Goal: Obtain resource: Obtain resource

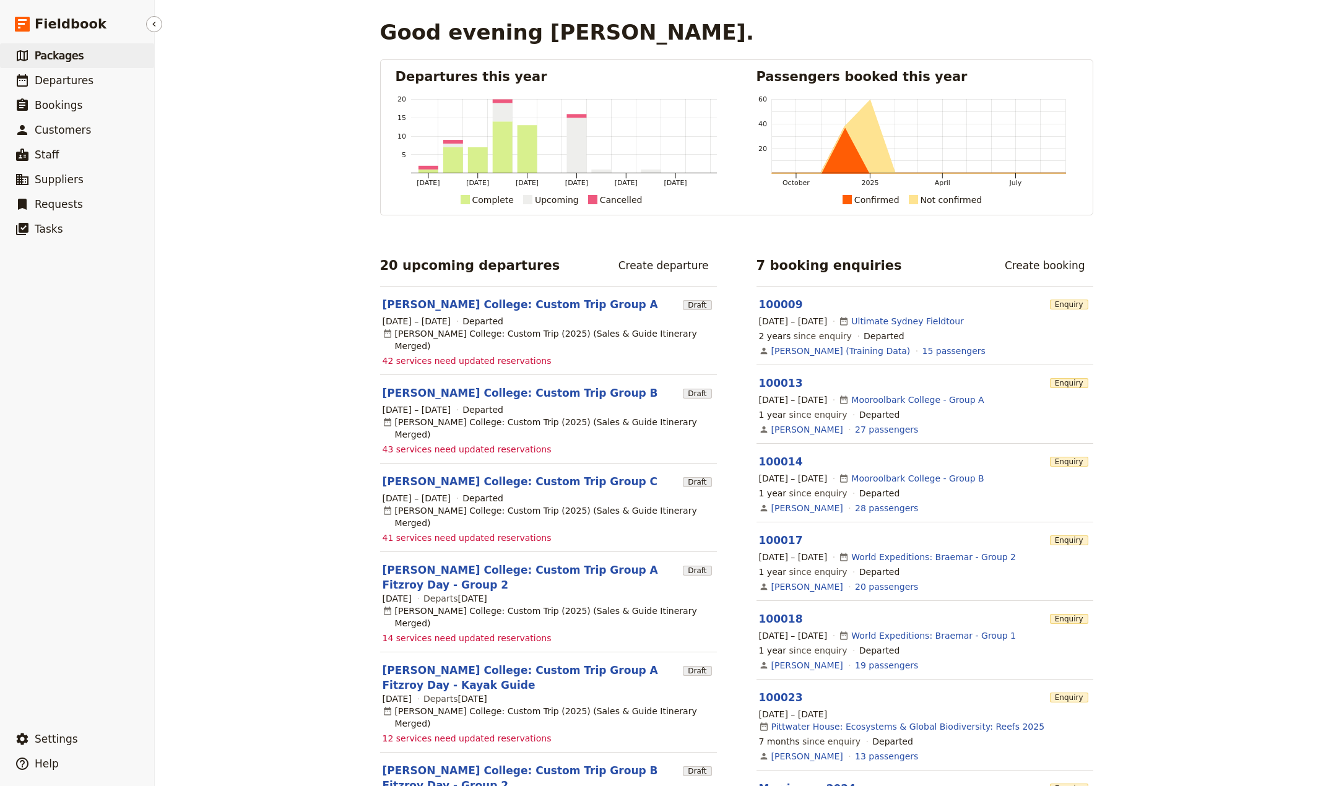
click at [53, 62] on span "Packages" at bounding box center [59, 56] width 49 height 12
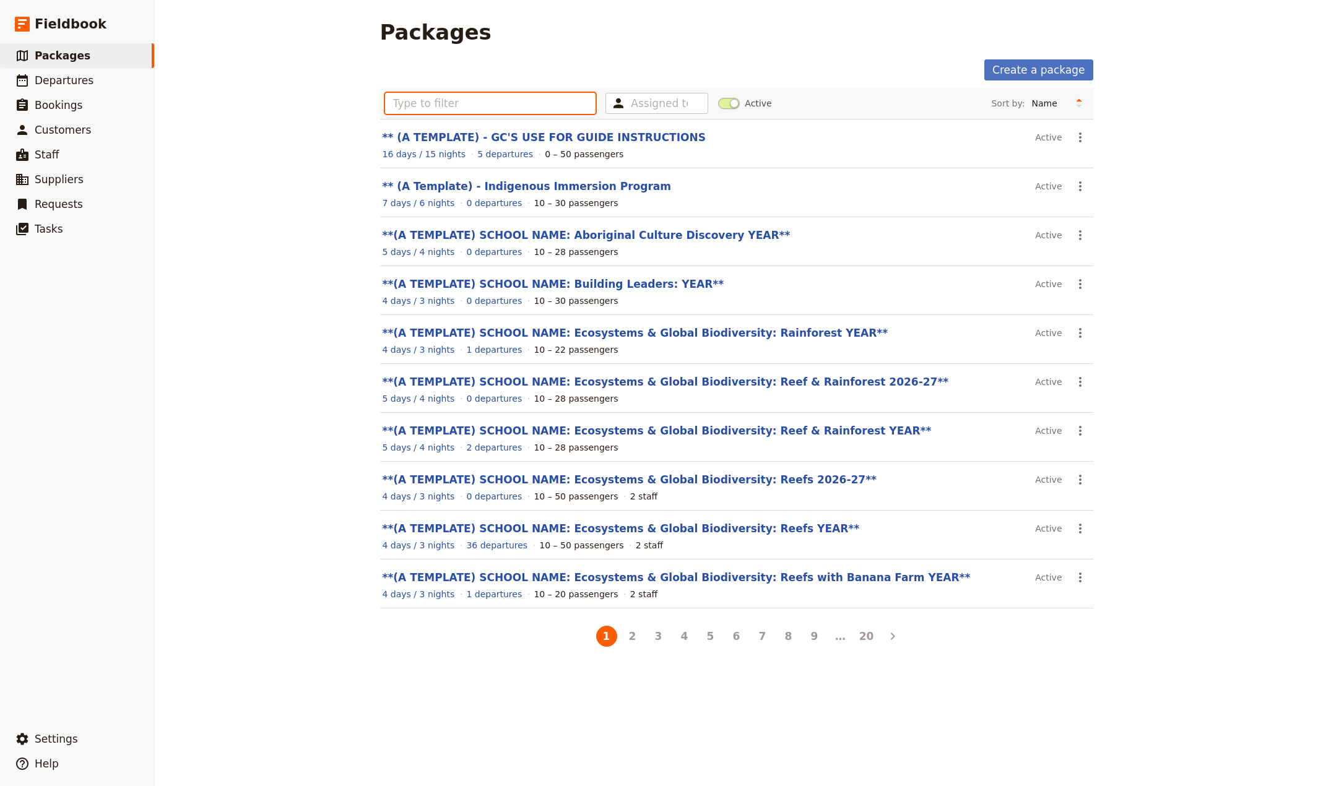
click at [412, 111] on input "text" at bounding box center [490, 103] width 211 height 21
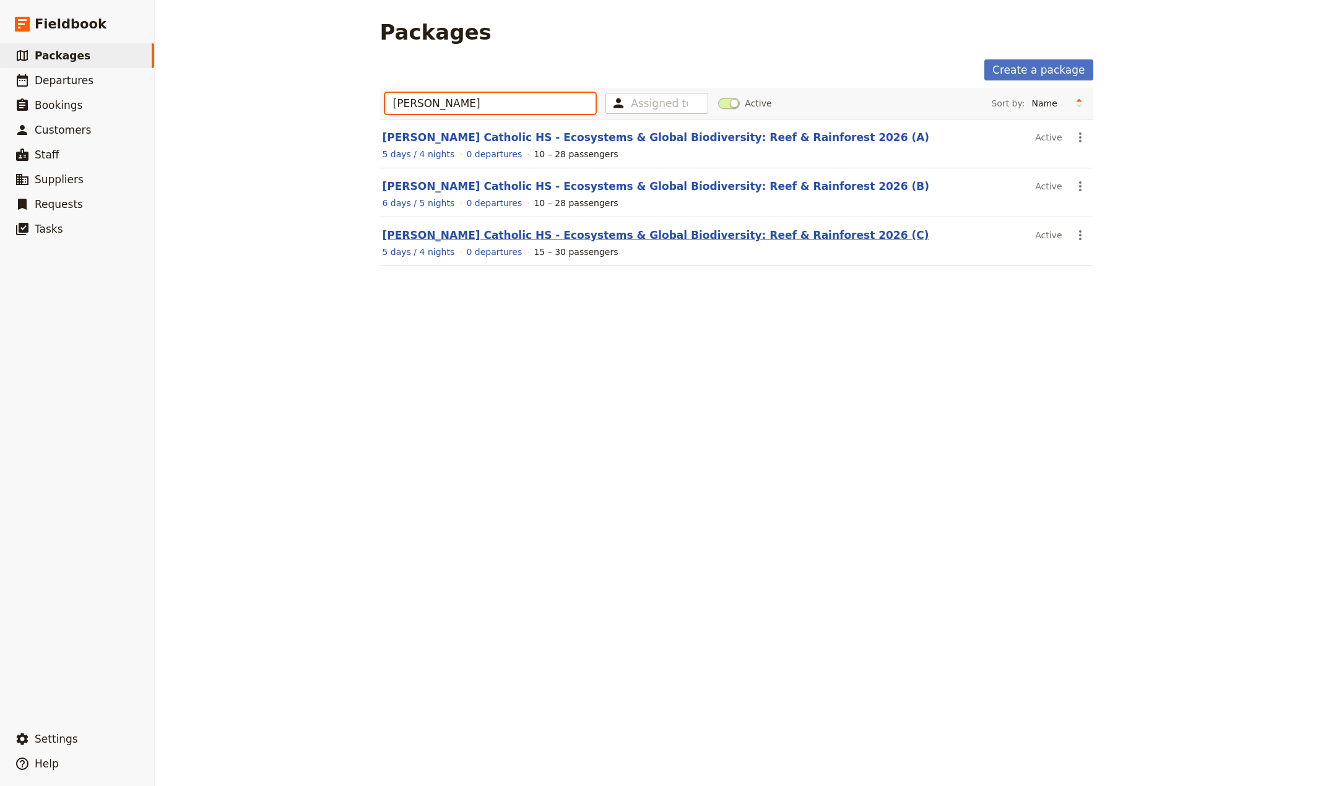
type input "james"
click at [491, 233] on link "James Sheahan Catholic HS - Ecosystems & Global Biodiversity: Reef & Rainforest…" at bounding box center [655, 235] width 547 height 12
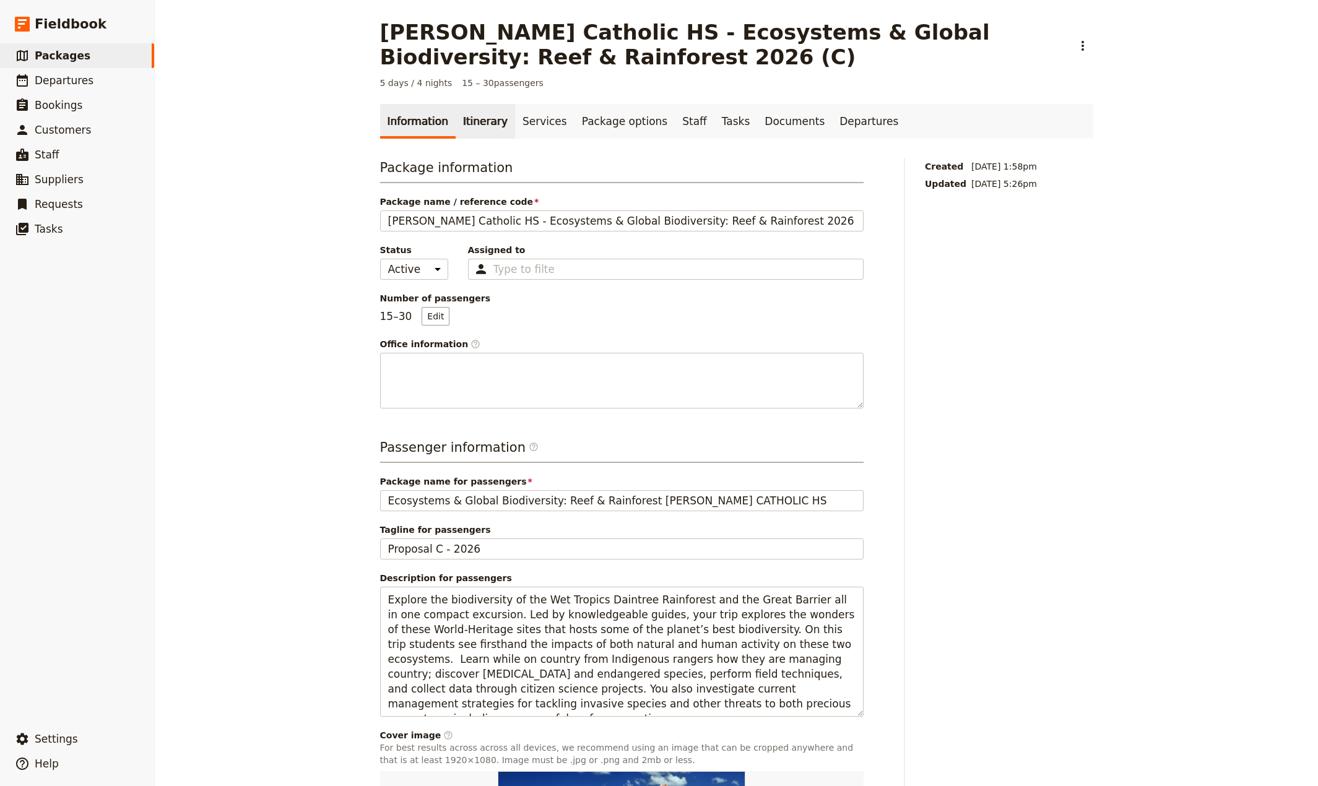
click at [472, 126] on link "Itinerary" at bounding box center [485, 121] width 59 height 35
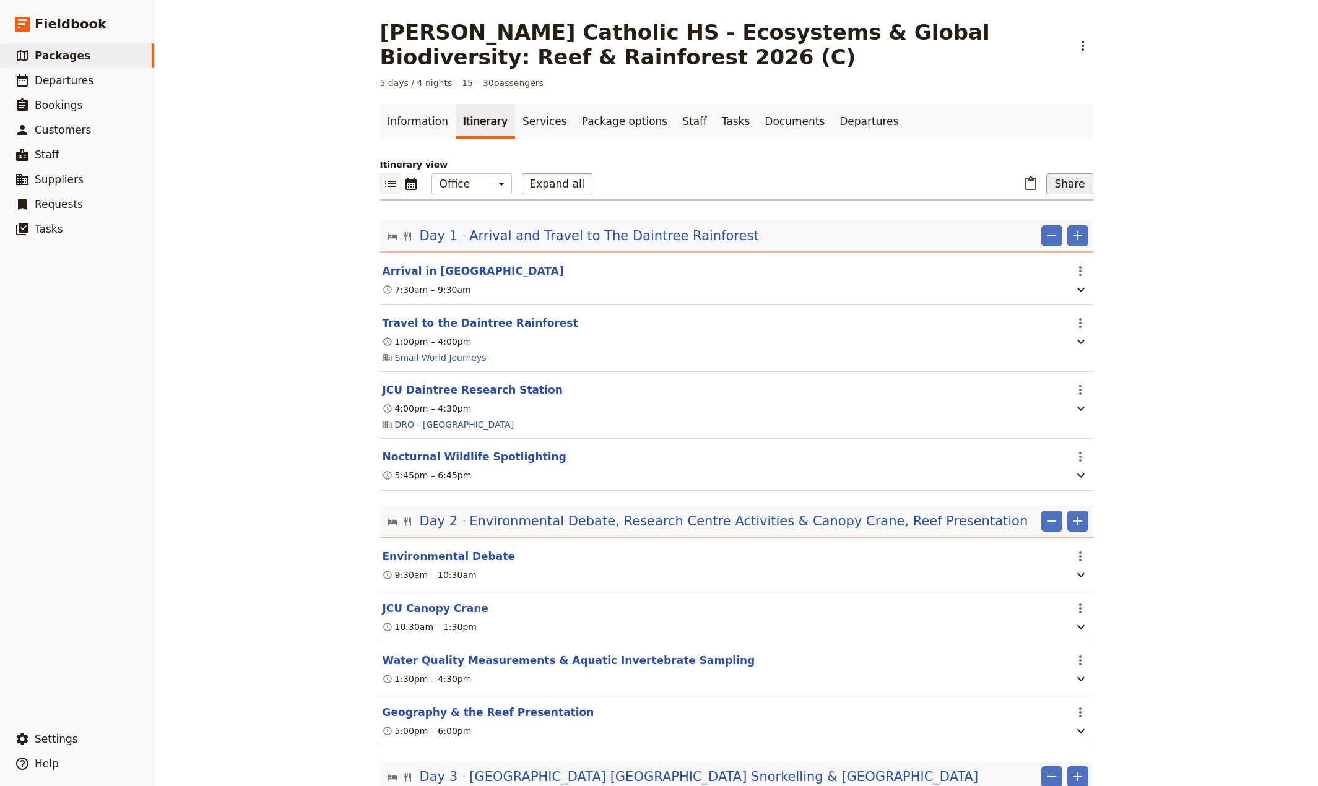
click at [1062, 182] on button "Share" at bounding box center [1069, 183] width 46 height 21
click at [1025, 247] on span "Sales Brochure" at bounding box center [1028, 246] width 65 height 12
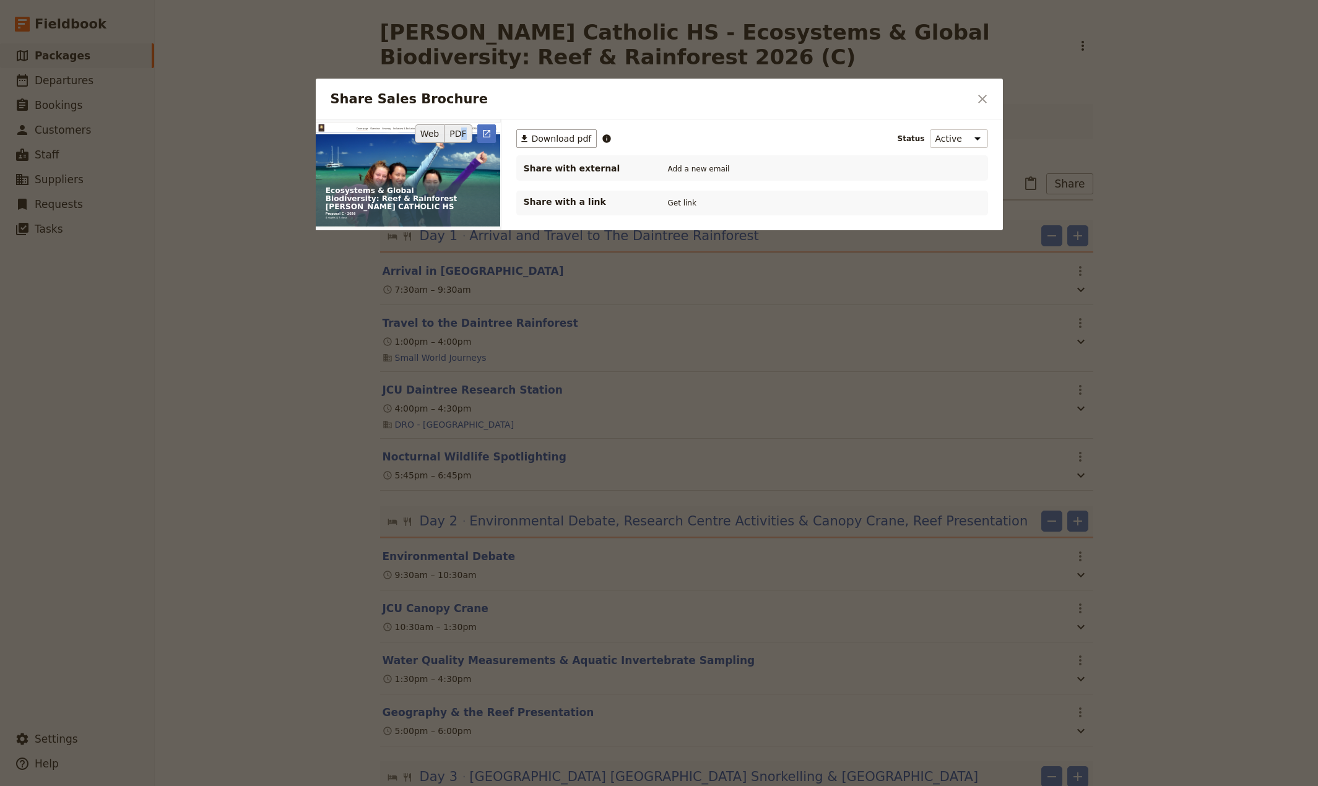
click at [464, 136] on button "PDF" at bounding box center [457, 133] width 27 height 19
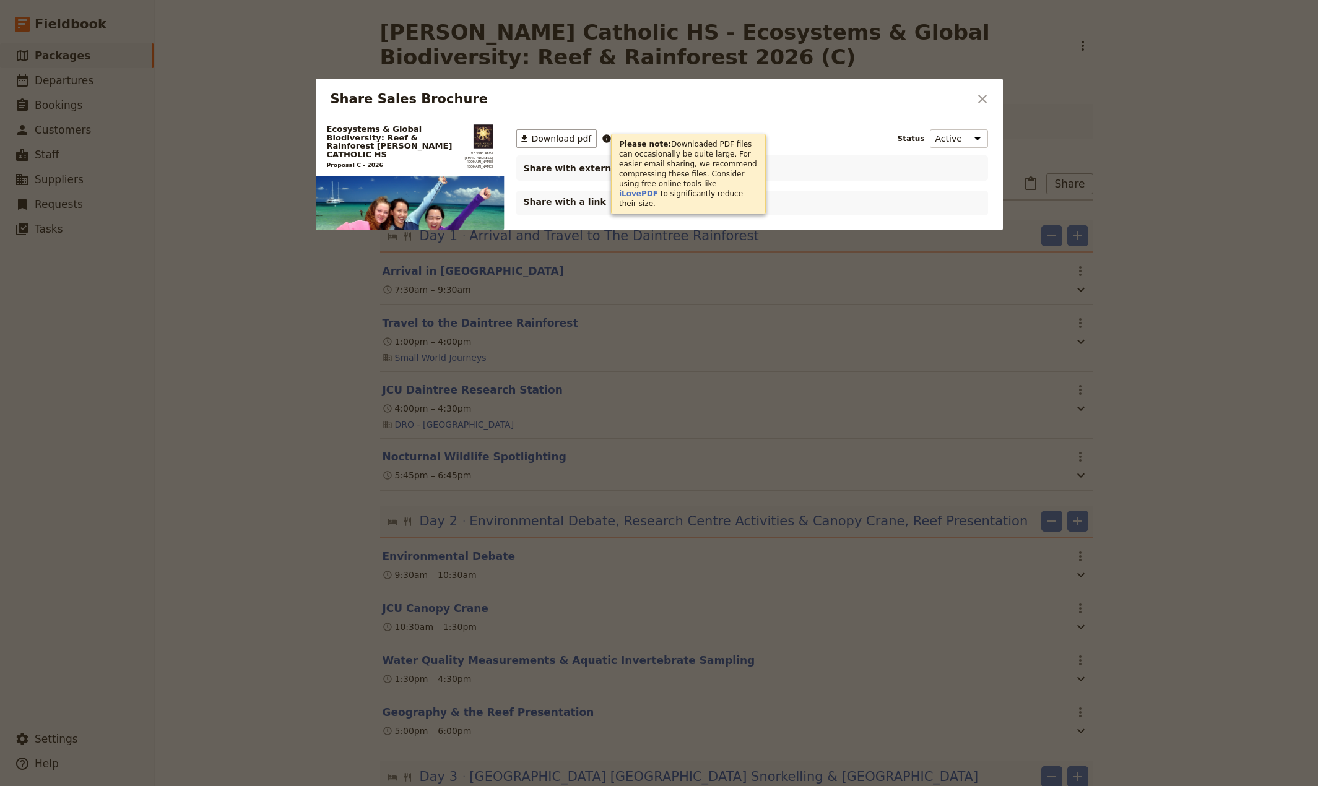
click at [603, 139] on icon "Share Sales Brochure" at bounding box center [607, 138] width 8 height 8
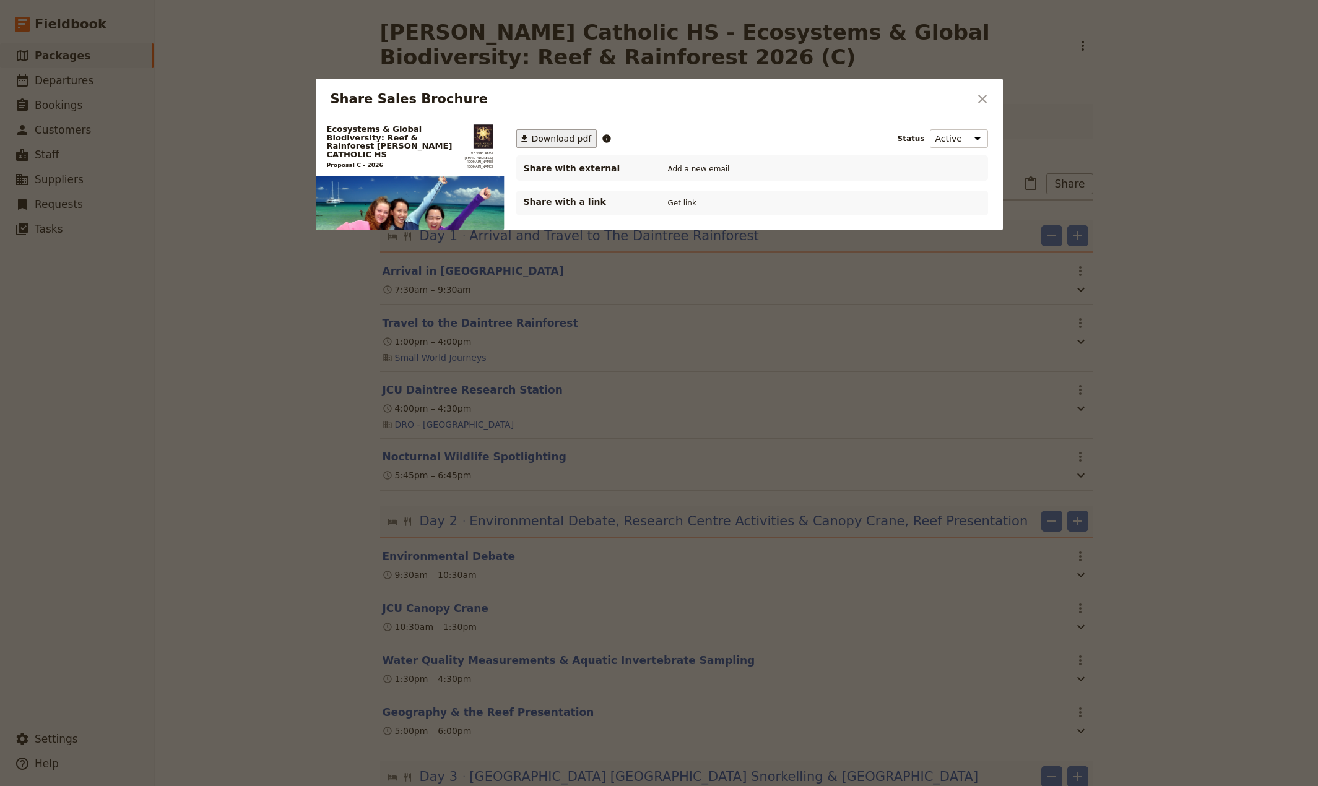
click at [547, 137] on span "Download pdf" at bounding box center [562, 138] width 60 height 12
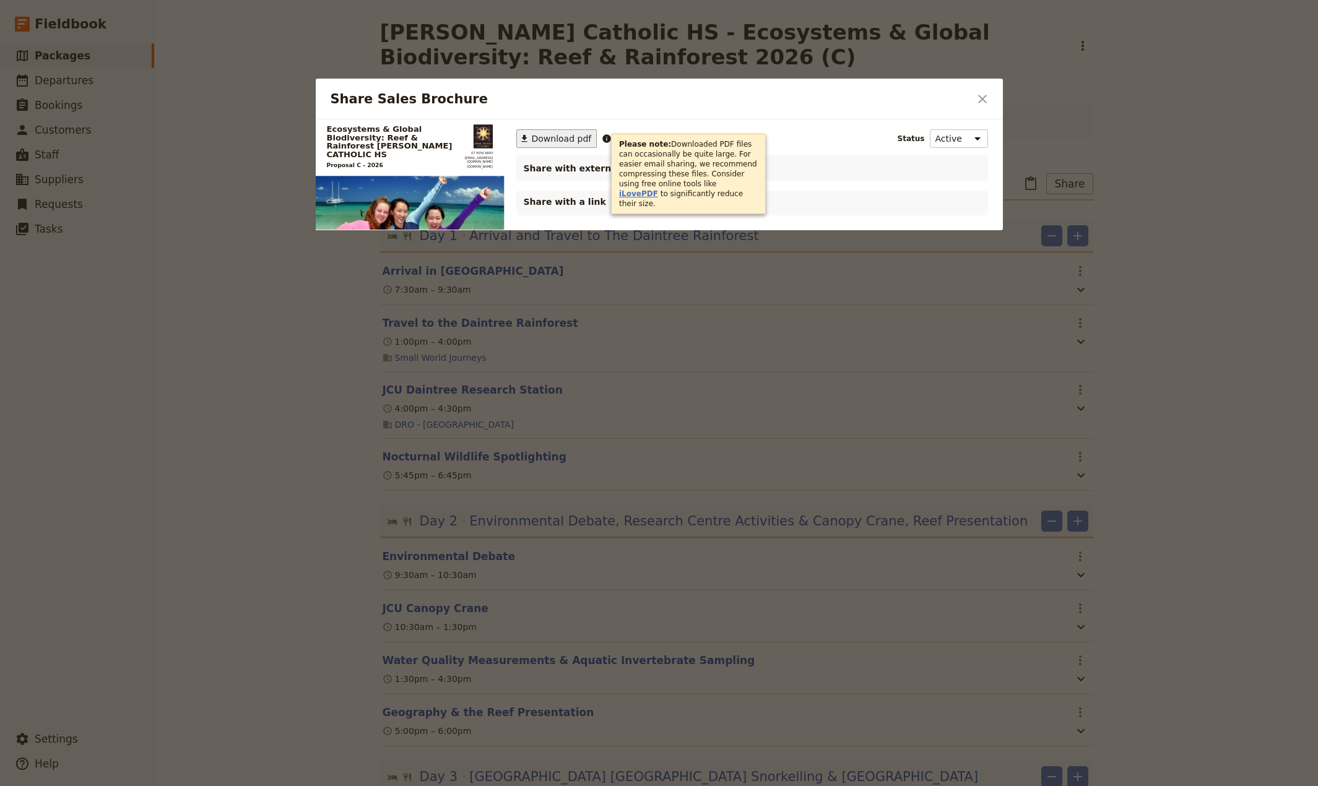
click at [658, 189] on link "iLovePDF" at bounding box center [638, 193] width 39 height 9
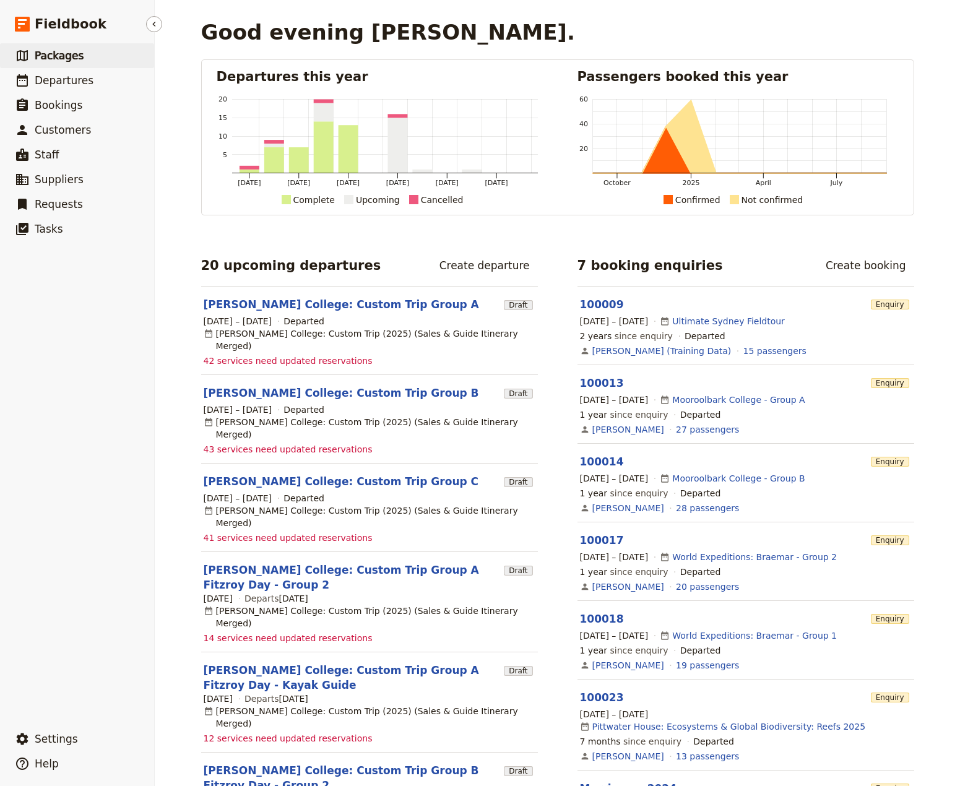
click at [58, 54] on span "Packages" at bounding box center [59, 56] width 49 height 12
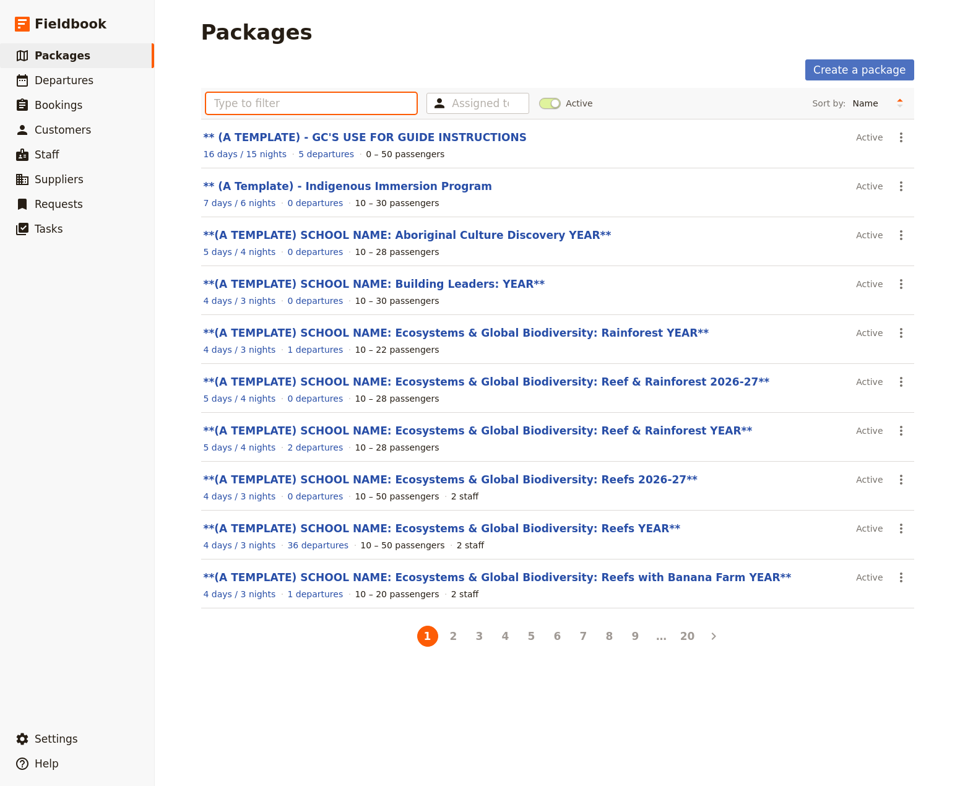
click at [227, 101] on input "text" at bounding box center [311, 103] width 211 height 21
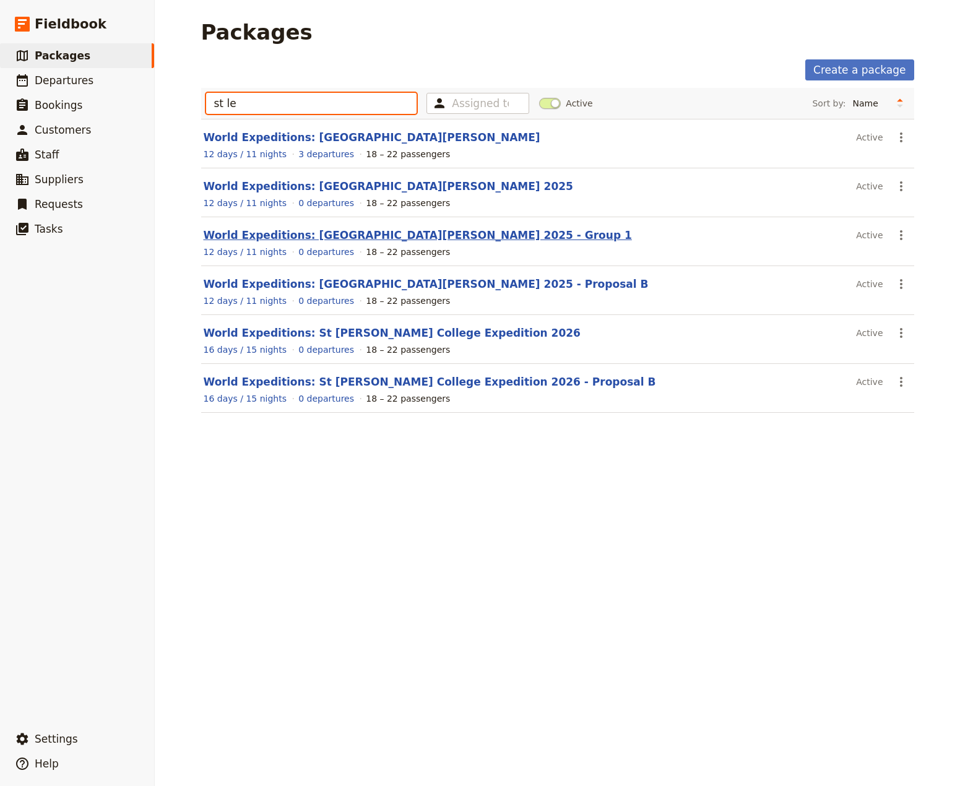
type input "st le"
click at [308, 237] on link "World Expeditions: [GEOGRAPHIC_DATA][PERSON_NAME] 2025 - Group 1" at bounding box center [418, 235] width 428 height 12
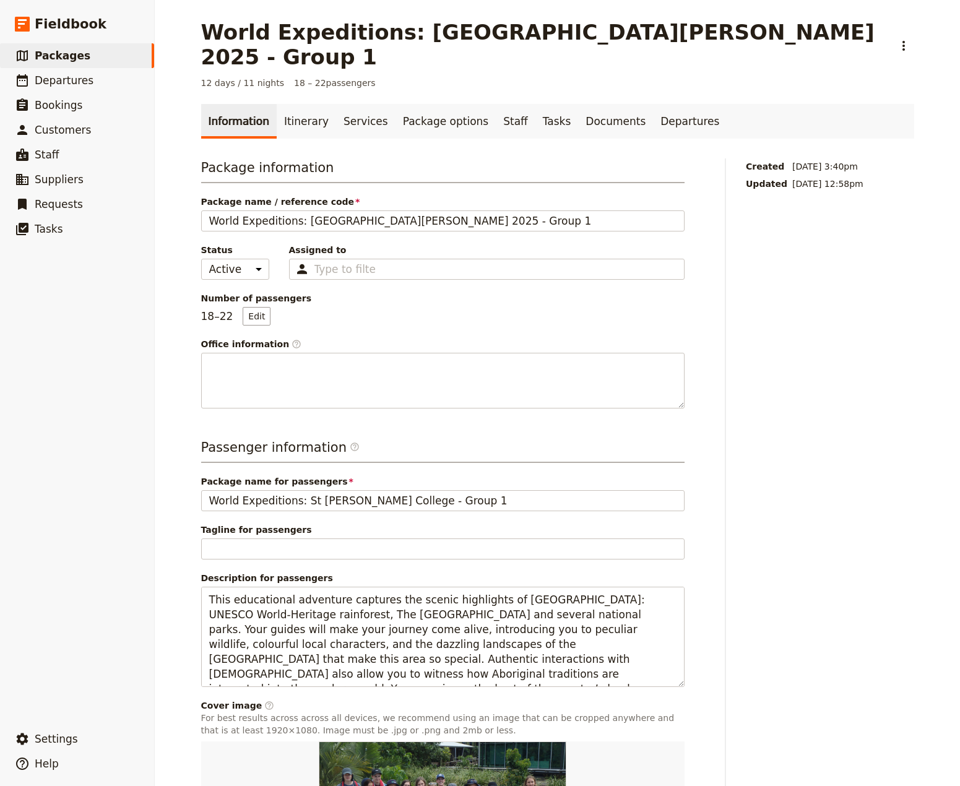
click at [283, 115] on div "Information Itinerary Services Package options Staff Tasks Documents Departures…" at bounding box center [557, 530] width 713 height 853
click at [293, 104] on link "Itinerary" at bounding box center [306, 121] width 59 height 35
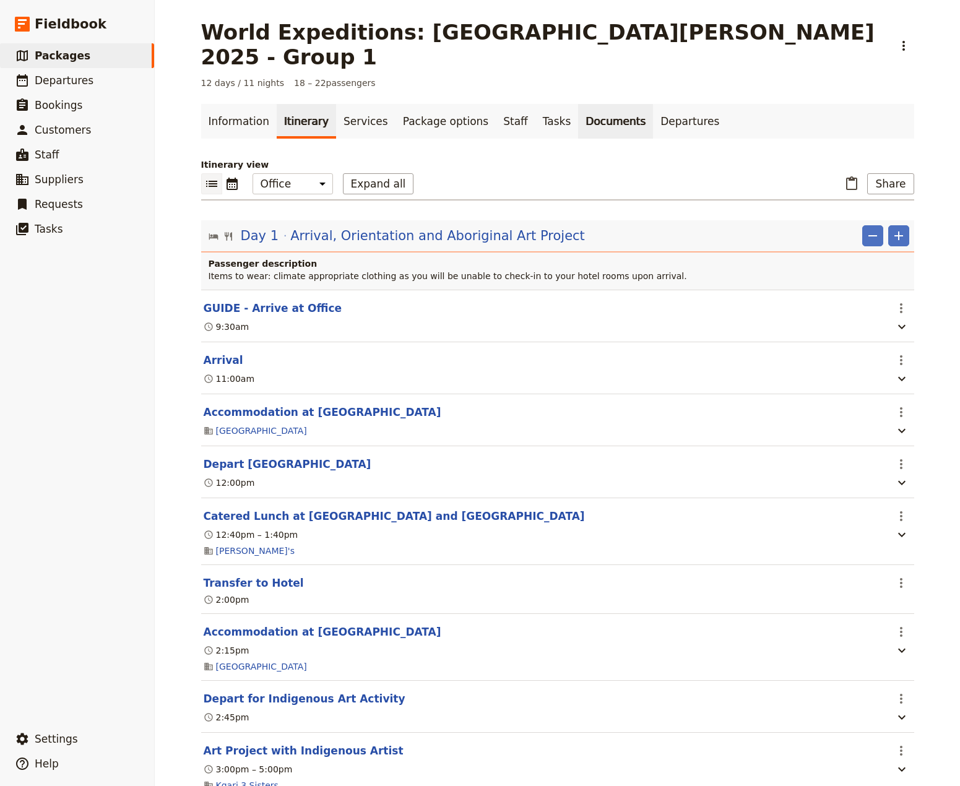
click at [578, 104] on link "Documents" at bounding box center [615, 121] width 75 height 35
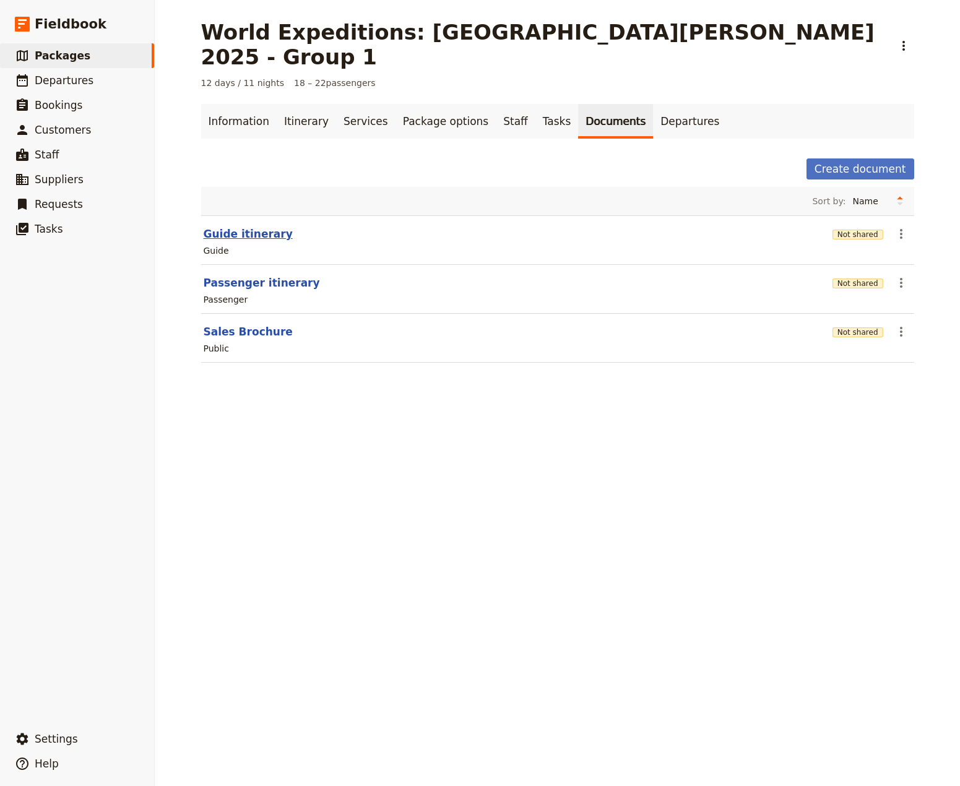
click at [220, 227] on button "Guide itinerary" at bounding box center [248, 234] width 89 height 15
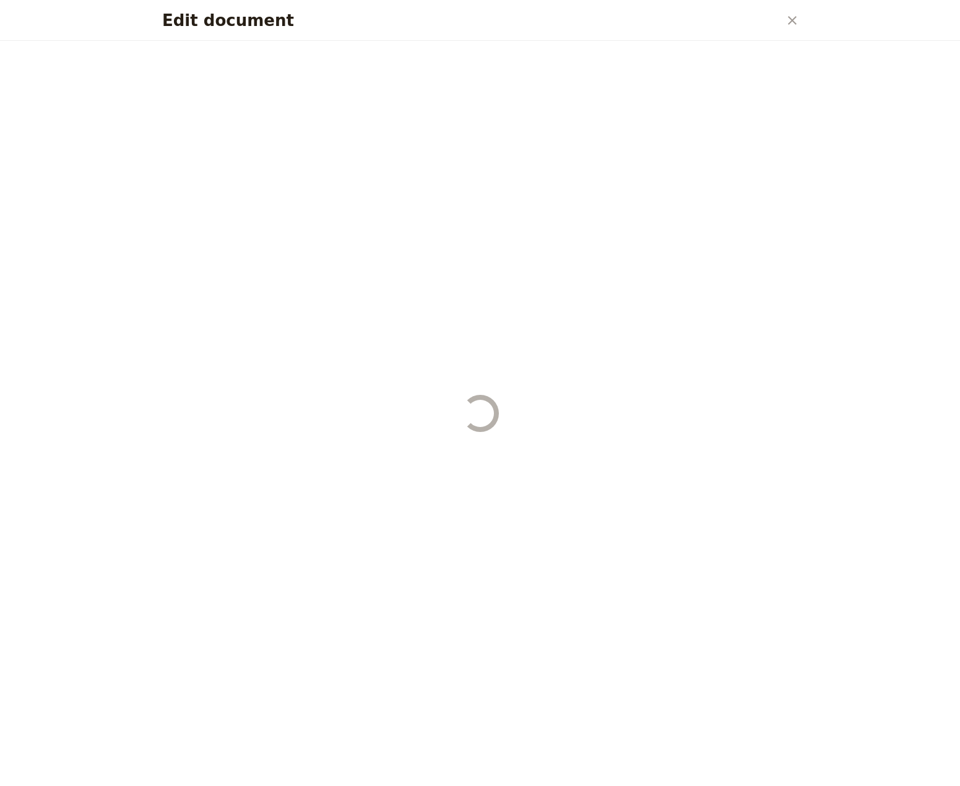
select select "STAFF"
select select "RUN_SHEET"
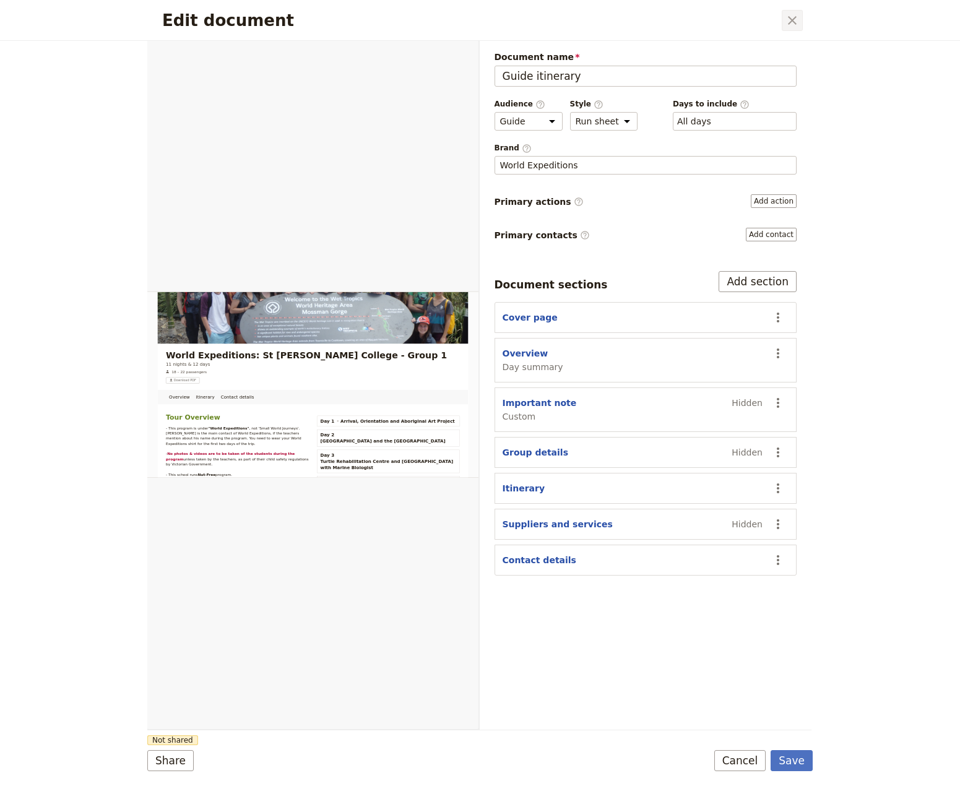
click at [789, 23] on icon "Close dialog" at bounding box center [792, 20] width 15 height 15
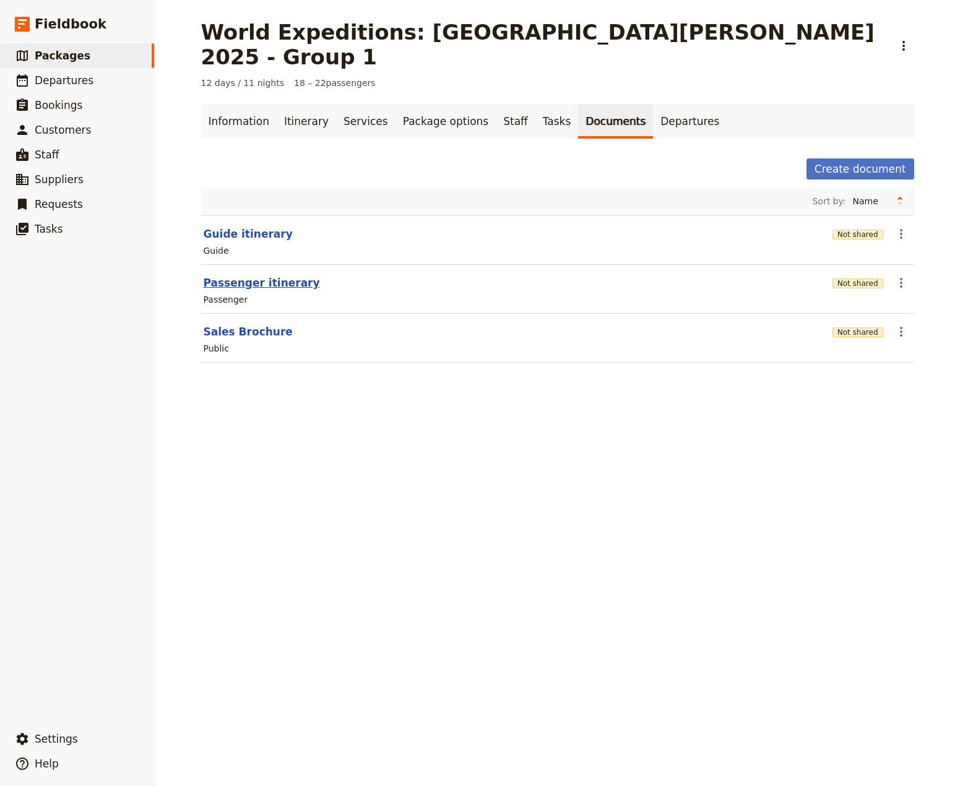
click at [275, 275] on button "Passenger itinerary" at bounding box center [262, 282] width 116 height 15
select select "PASSENGER"
select select "RUN_SHEET"
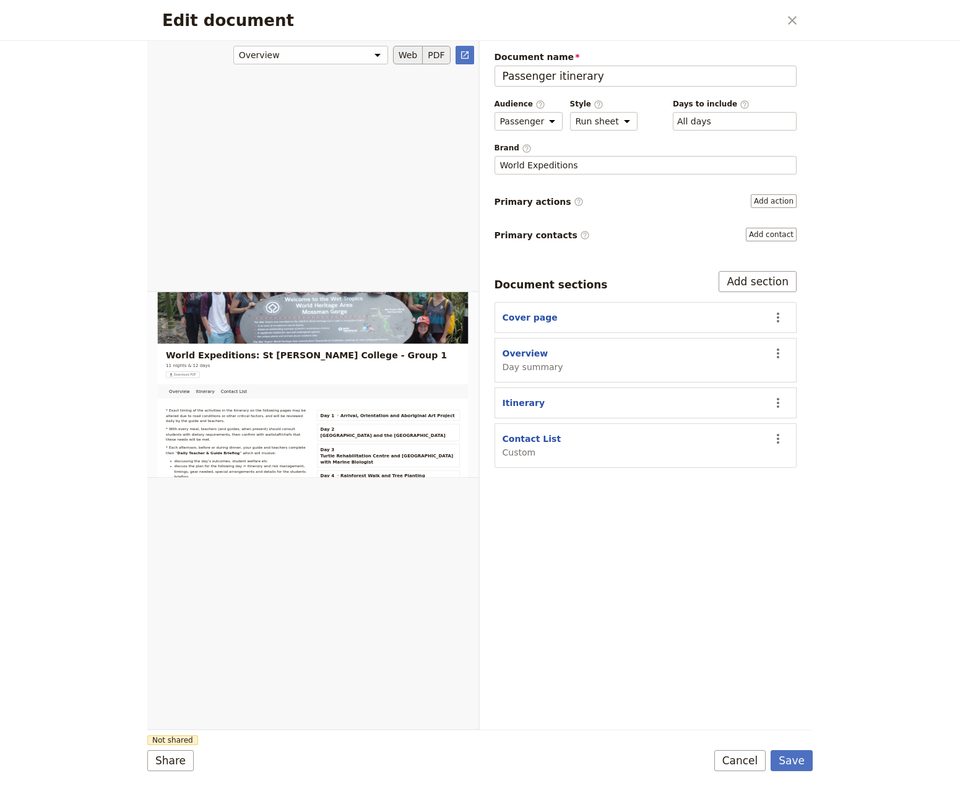
click at [438, 52] on button "PDF" at bounding box center [436, 55] width 27 height 19
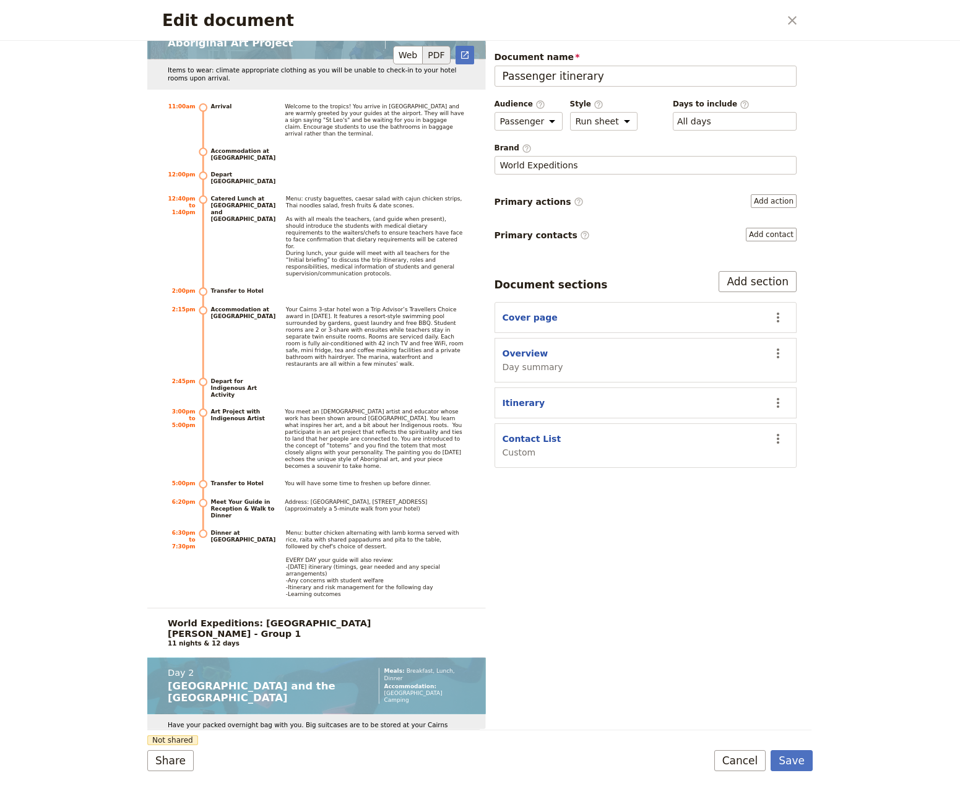
scroll to position [1797, 0]
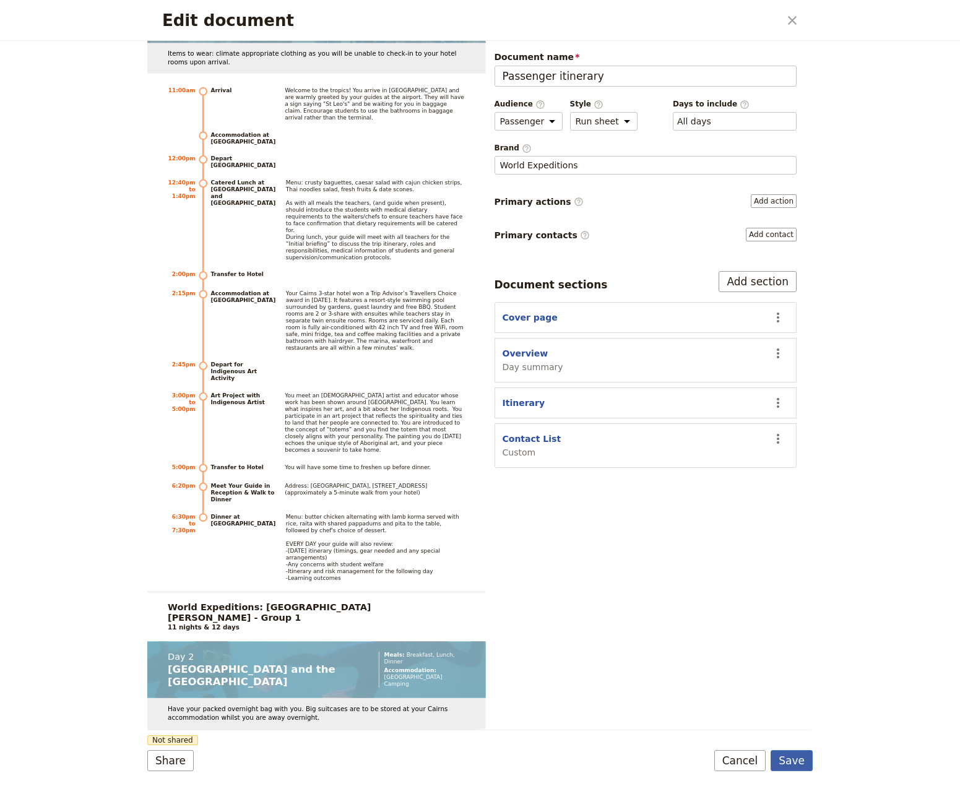
click at [804, 763] on button "Save" at bounding box center [792, 760] width 42 height 21
